Goal: Browse casually: Explore the website without a specific task or goal

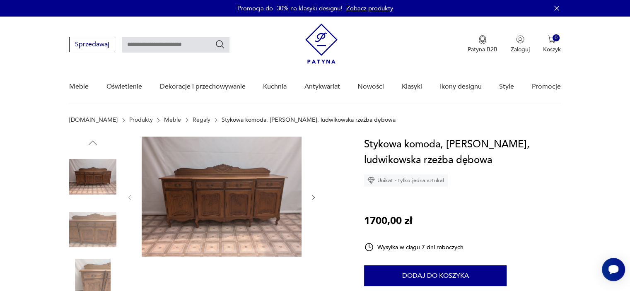
click at [222, 198] on img at bounding box center [222, 197] width 160 height 120
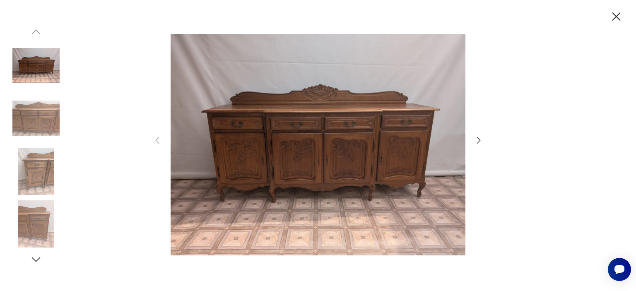
click at [323, 157] on img at bounding box center [318, 144] width 295 height 233
click at [476, 140] on icon "button" at bounding box center [479, 140] width 10 height 10
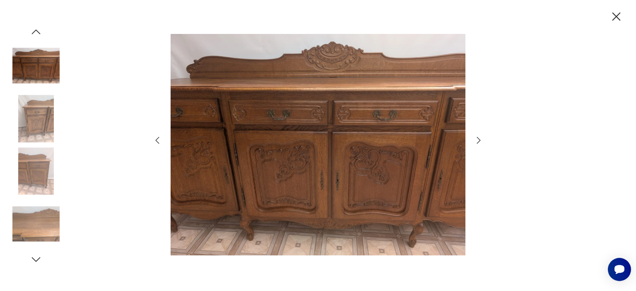
click at [476, 140] on icon "button" at bounding box center [479, 140] width 10 height 10
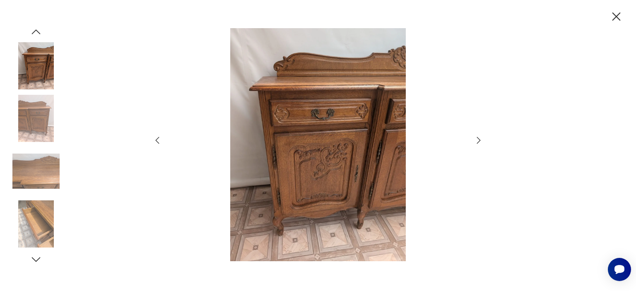
click at [476, 140] on icon "button" at bounding box center [479, 140] width 10 height 10
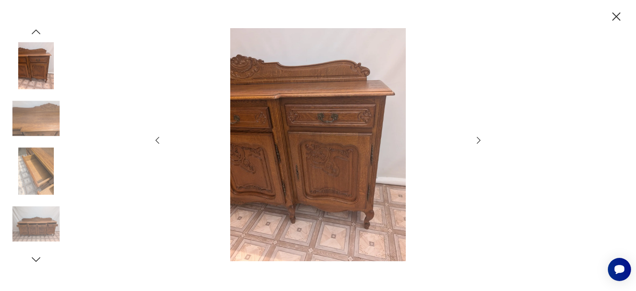
click at [476, 140] on icon "button" at bounding box center [479, 140] width 10 height 10
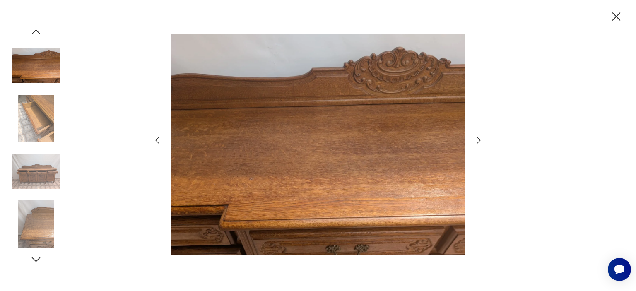
click at [476, 140] on icon "button" at bounding box center [479, 140] width 10 height 10
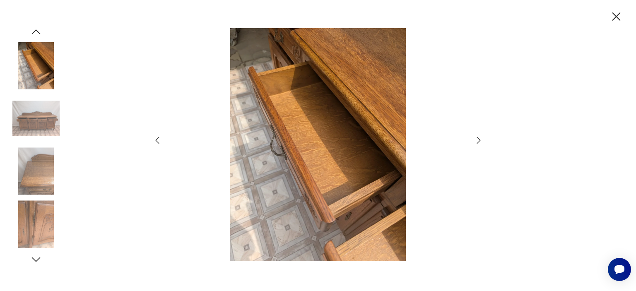
click at [476, 140] on icon "button" at bounding box center [479, 140] width 10 height 10
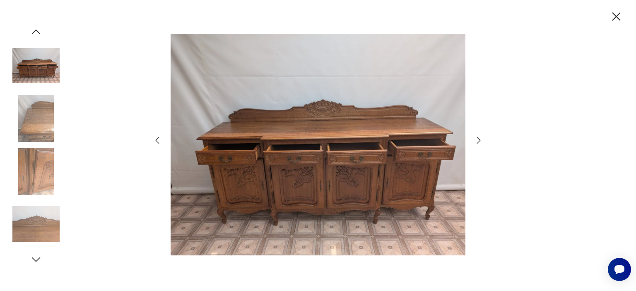
click at [476, 140] on icon "button" at bounding box center [479, 140] width 10 height 10
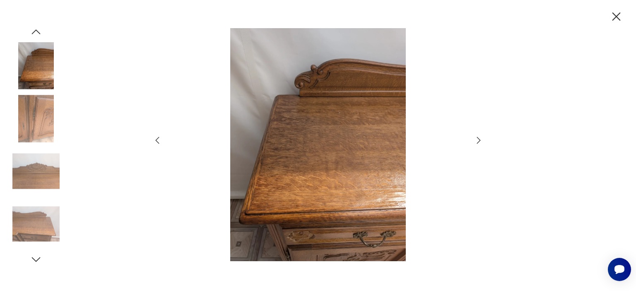
click at [476, 140] on icon "button" at bounding box center [479, 140] width 10 height 10
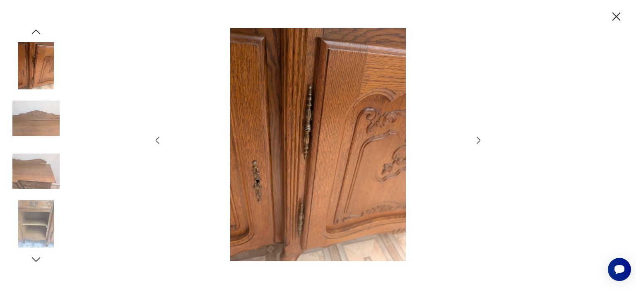
click at [476, 140] on icon "button" at bounding box center [479, 140] width 10 height 10
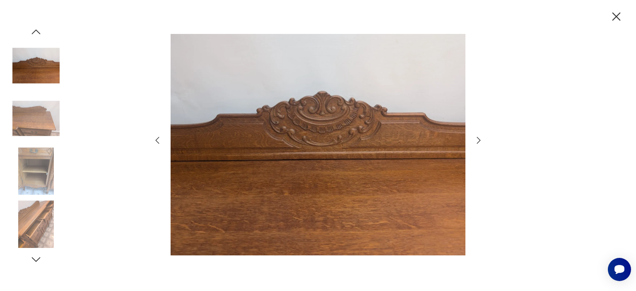
click at [476, 140] on icon "button" at bounding box center [479, 140] width 10 height 10
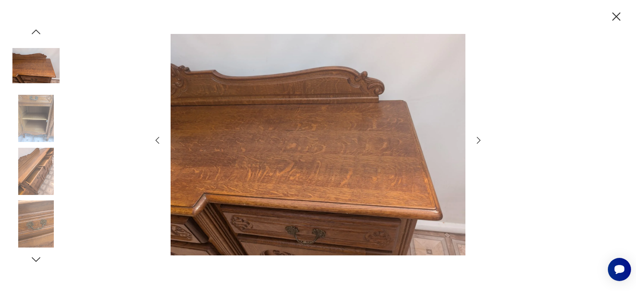
click at [476, 140] on icon "button" at bounding box center [479, 140] width 10 height 10
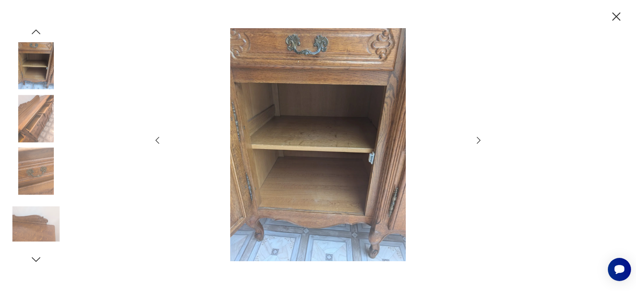
click at [476, 140] on icon "button" at bounding box center [479, 140] width 10 height 10
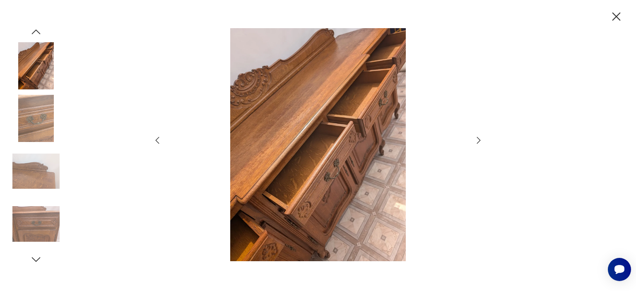
click at [476, 140] on icon "button" at bounding box center [479, 140] width 10 height 10
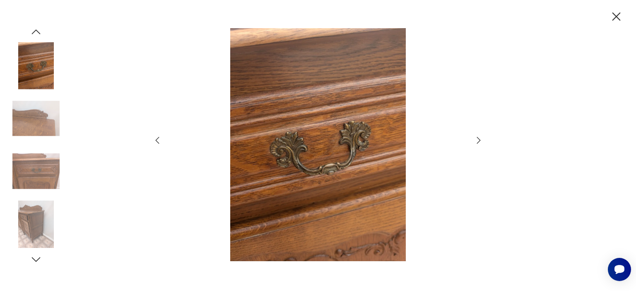
click at [476, 140] on icon "button" at bounding box center [479, 140] width 10 height 10
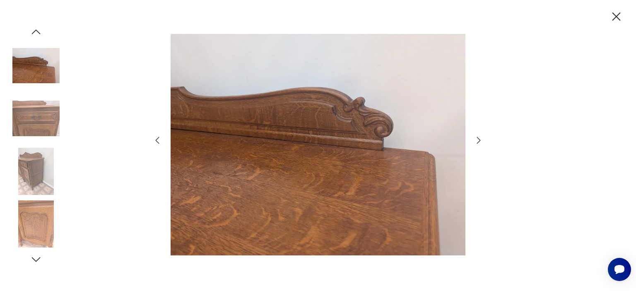
click at [476, 140] on icon "button" at bounding box center [479, 140] width 10 height 10
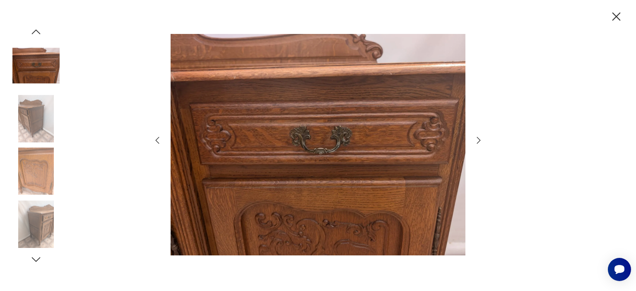
click at [615, 18] on icon "button" at bounding box center [616, 16] width 8 height 8
